Goal: Task Accomplishment & Management: Manage account settings

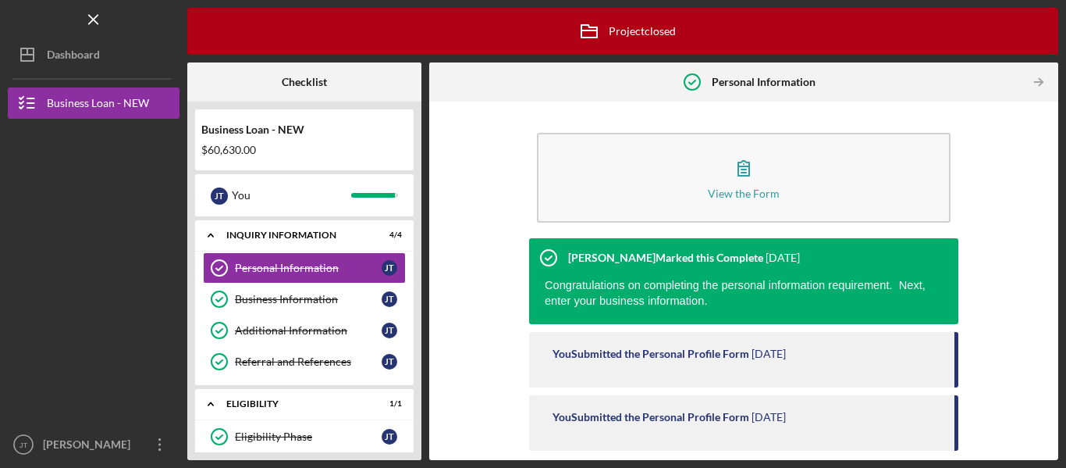
scroll to position [26, 0]
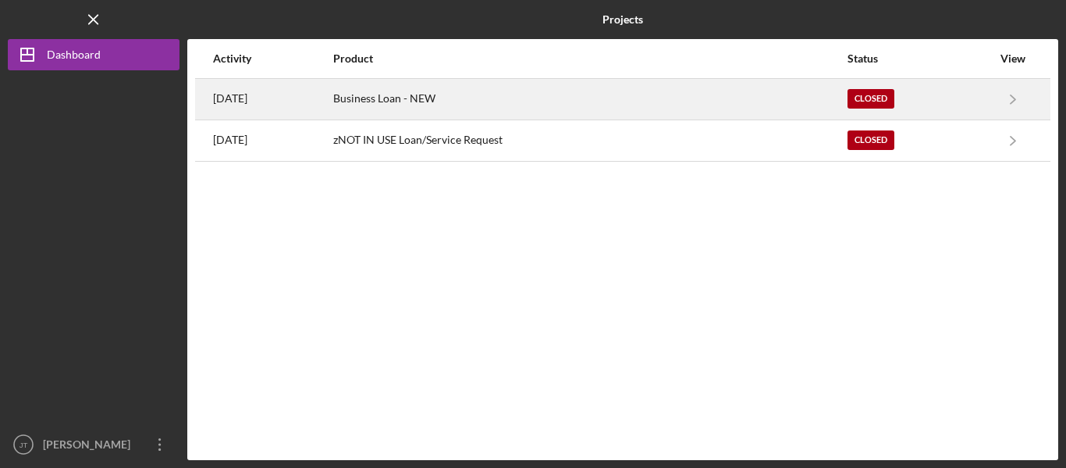
click at [895, 103] on div "Closed" at bounding box center [871, 99] width 47 height 20
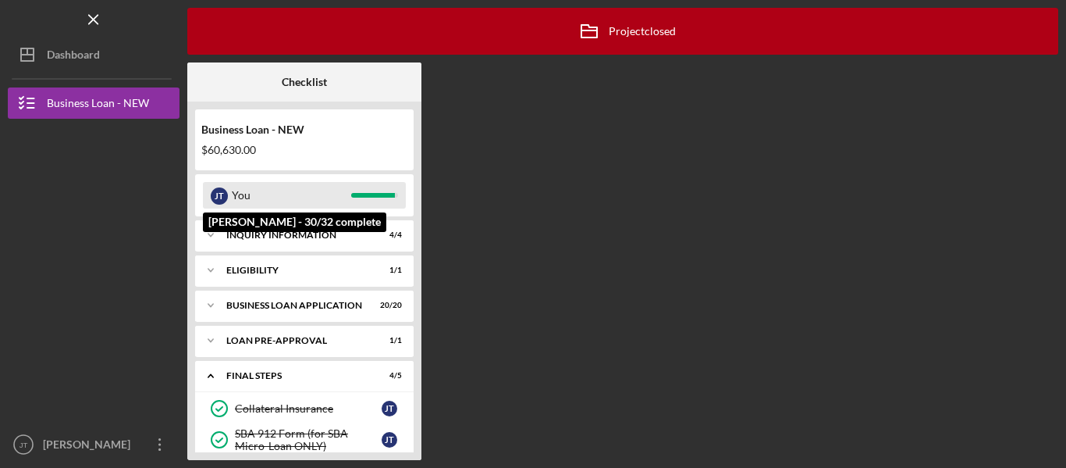
click at [265, 195] on div "You" at bounding box center [291, 195] width 119 height 27
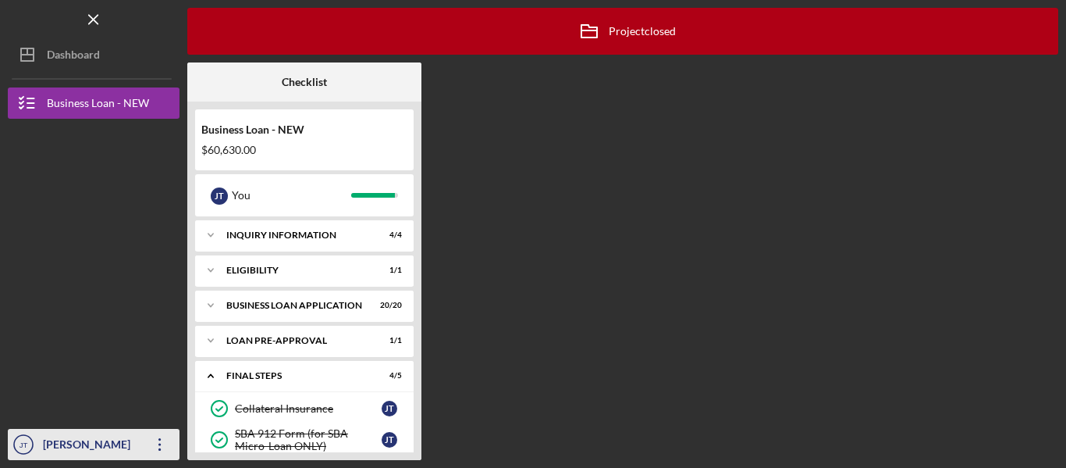
click at [158, 457] on icon "Icon/Overflow" at bounding box center [160, 444] width 39 height 39
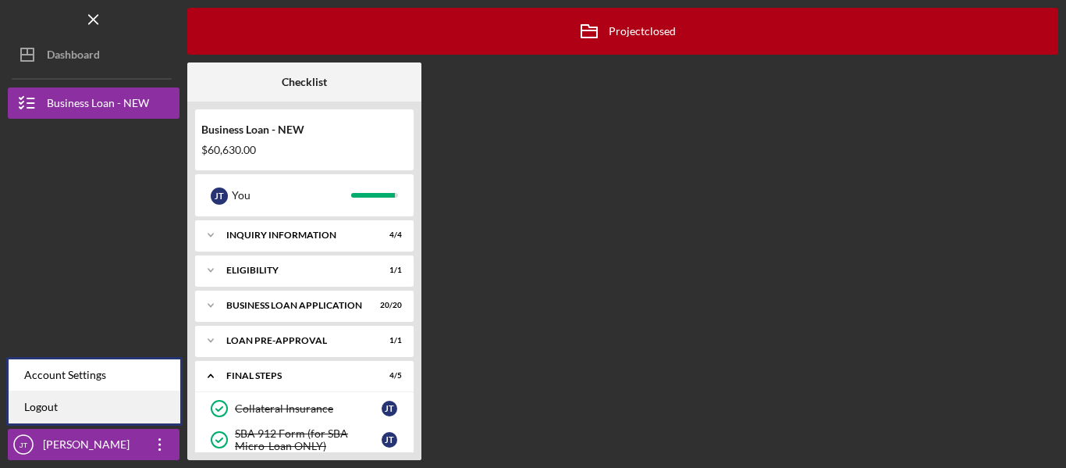
click at [95, 413] on link "Logout" at bounding box center [95, 407] width 172 height 32
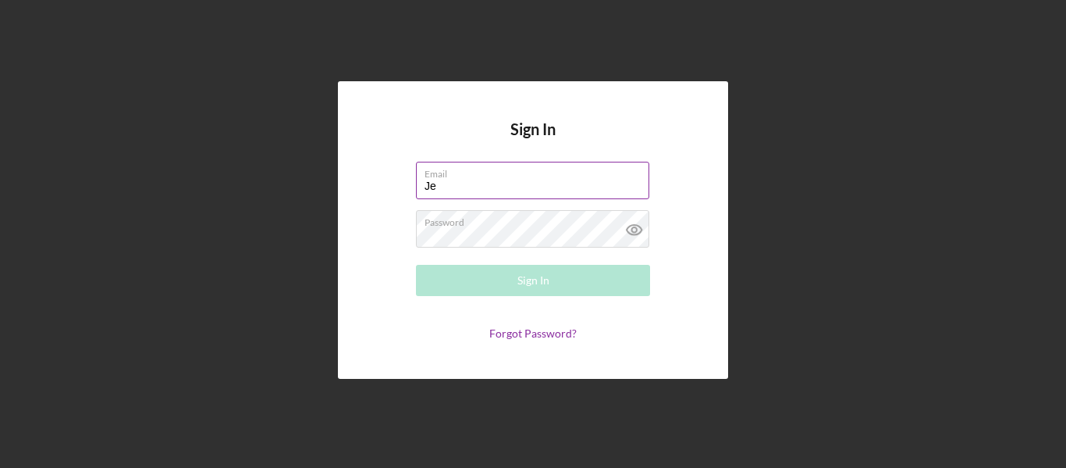
type input "J"
type input "[EMAIL_ADDRESS][DOMAIN_NAME]"
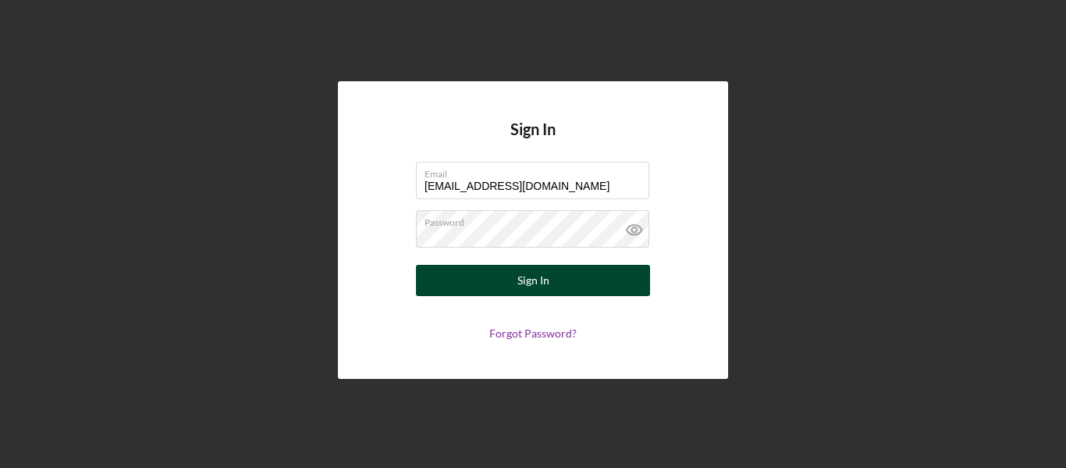
click at [542, 279] on div "Sign In" at bounding box center [534, 280] width 32 height 31
